Goal: Check status: Check status

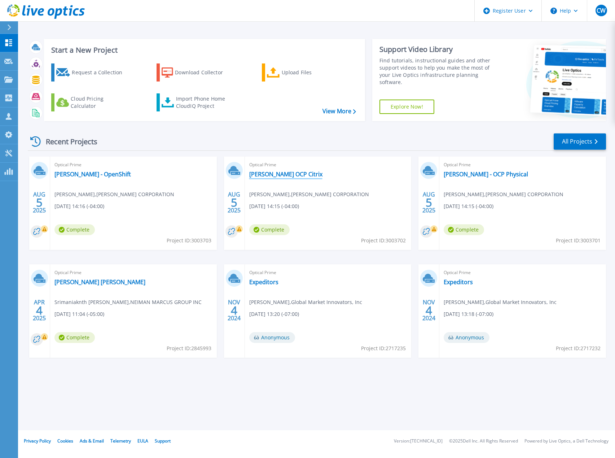
click at [280, 173] on link "[PERSON_NAME] OCP Citrix" at bounding box center [285, 174] width 73 height 7
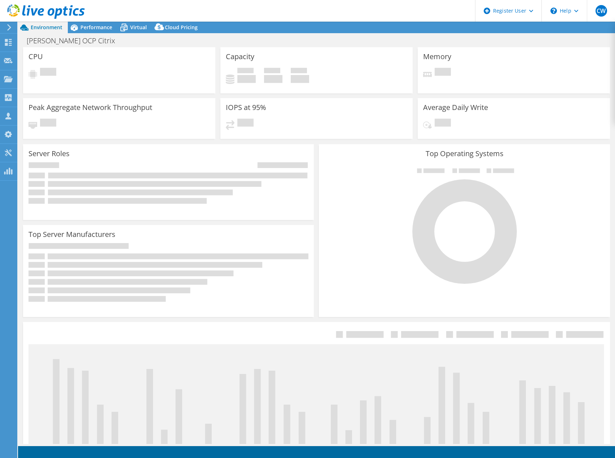
select select "USD"
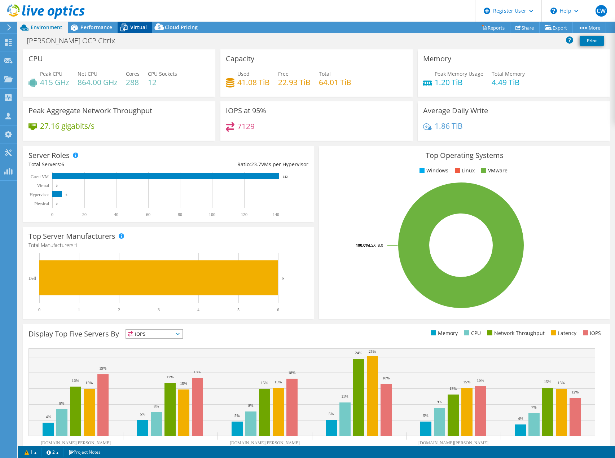
click at [138, 27] on span "Virtual" at bounding box center [138, 27] width 17 height 7
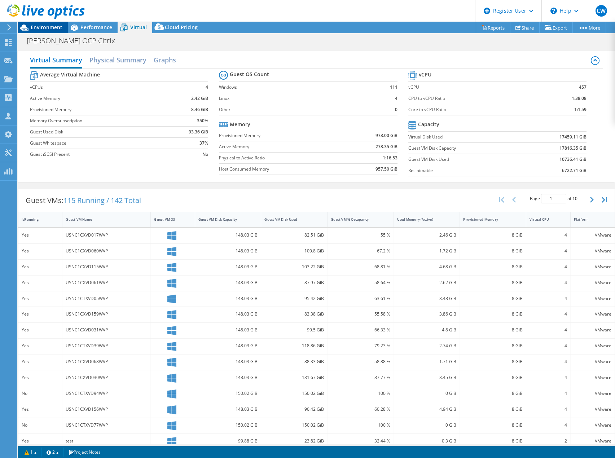
click at [49, 25] on span "Environment" at bounding box center [47, 27] width 32 height 7
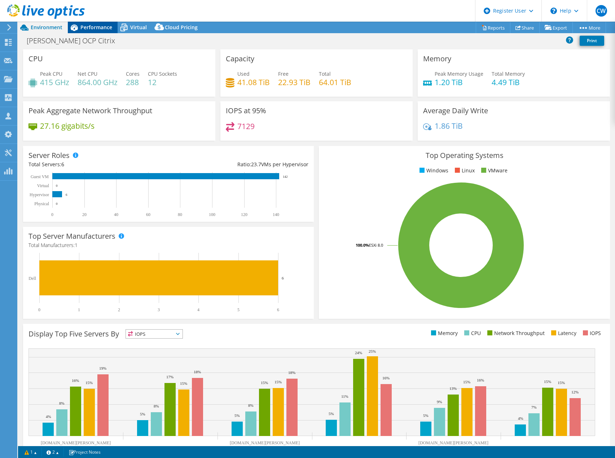
click at [75, 27] on icon at bounding box center [74, 28] width 7 height 6
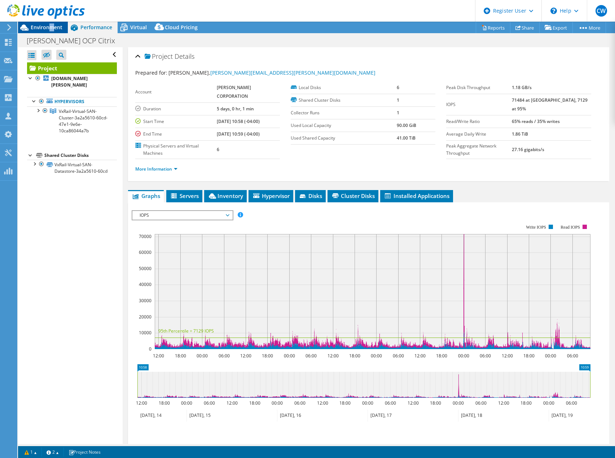
click at [51, 27] on span "Environment" at bounding box center [47, 27] width 32 height 7
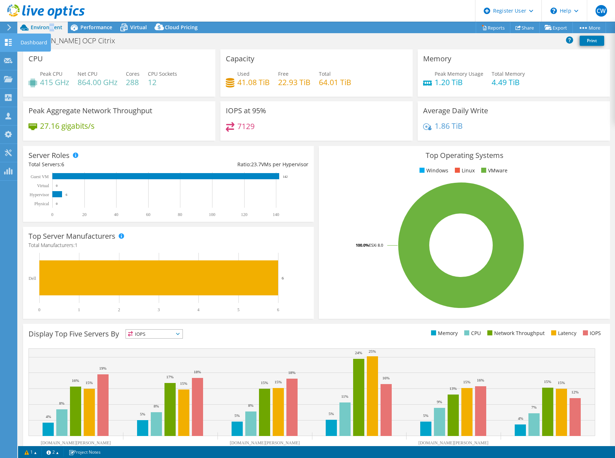
click at [12, 40] on icon at bounding box center [8, 42] width 9 height 7
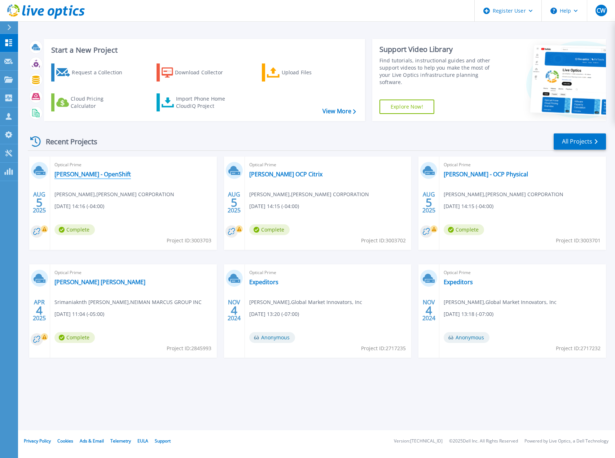
click at [89, 172] on link "Diebold - OpenShift" at bounding box center [92, 174] width 76 height 7
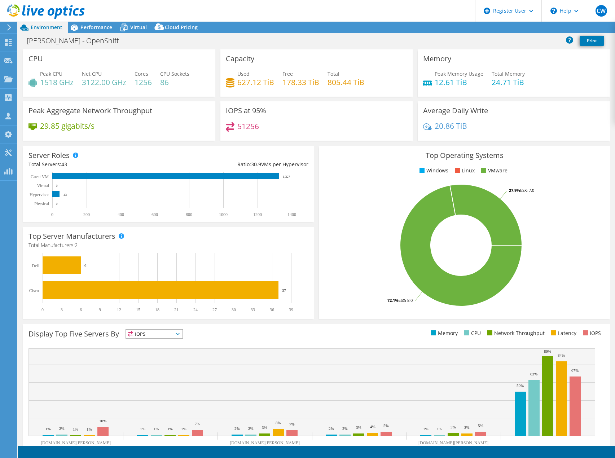
select select "USD"
click at [134, 27] on span "Virtual" at bounding box center [138, 27] width 17 height 7
